Goal: Transaction & Acquisition: Purchase product/service

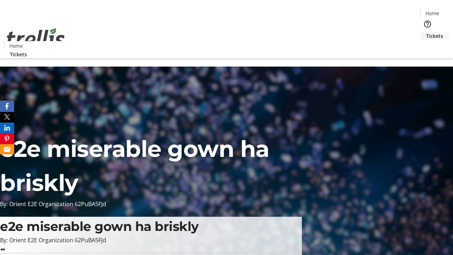
click at [427, 32] on span "Tickets" at bounding box center [435, 35] width 17 height 7
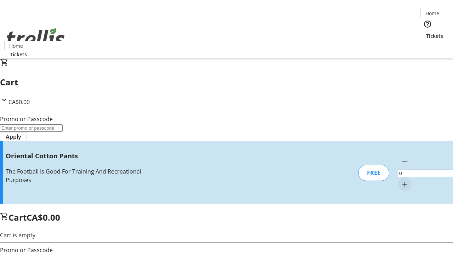
click at [401, 180] on mat-icon "Increment by one" at bounding box center [405, 184] width 9 height 9
type input "1"
